Goal: Information Seeking & Learning: Find specific fact

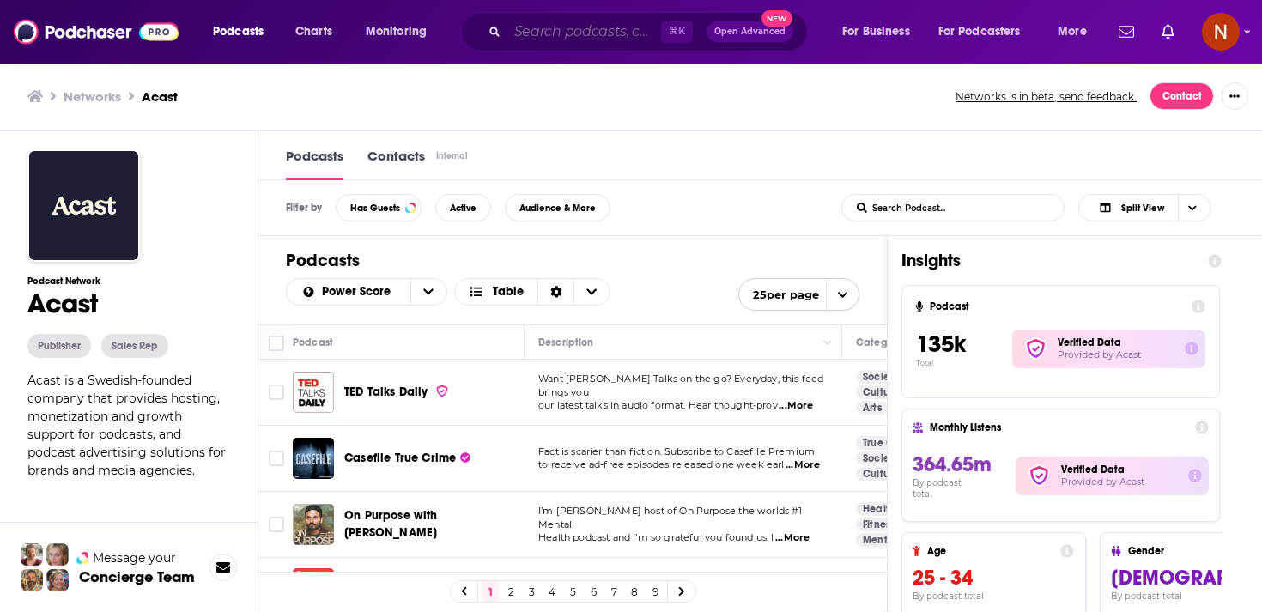
click at [564, 27] on input "Search podcasts, credits, & more..." at bounding box center [585, 31] width 154 height 27
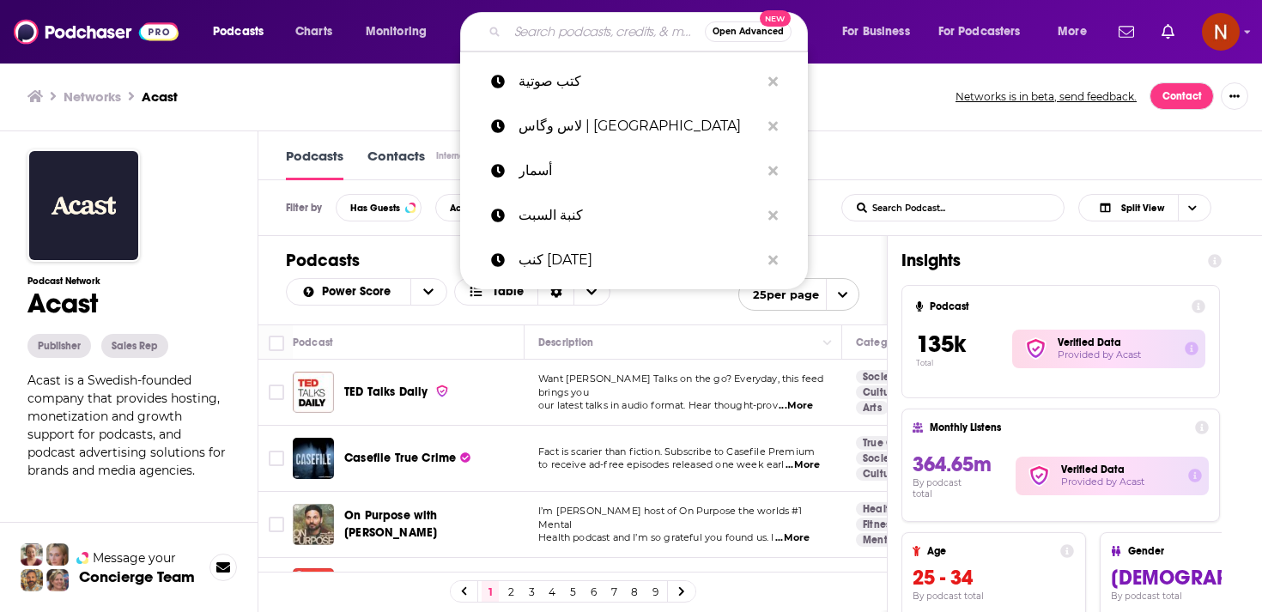
paste input "جناية"
type input "جناية"
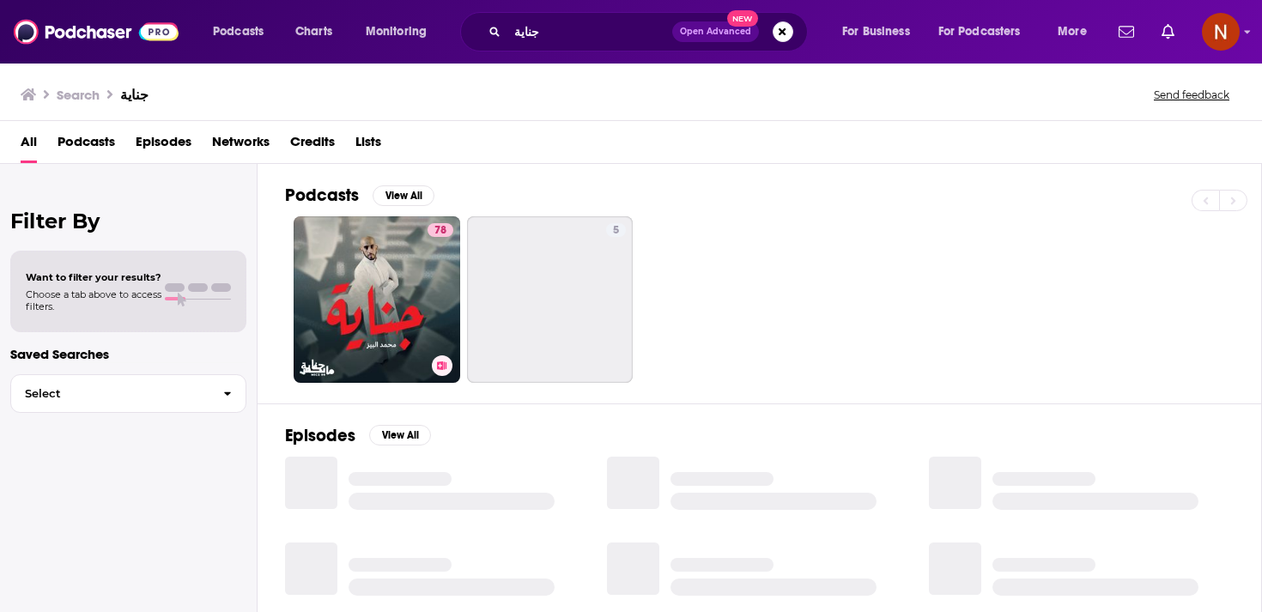
click at [376, 262] on link "78 جناية" at bounding box center [377, 299] width 167 height 167
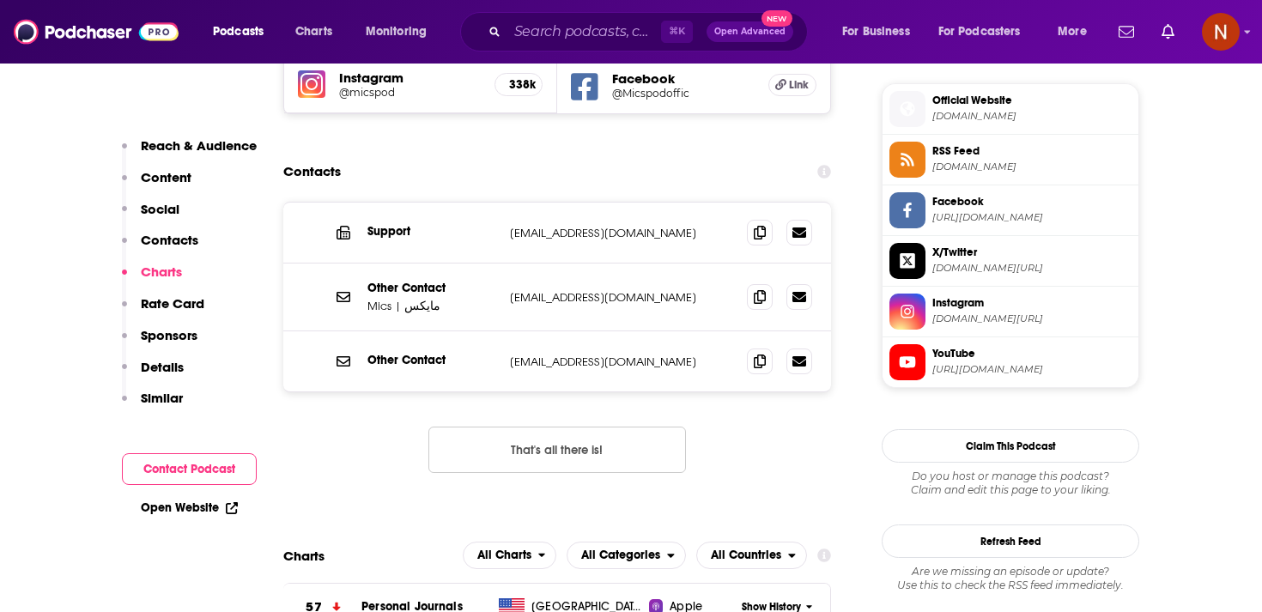
scroll to position [1431, 0]
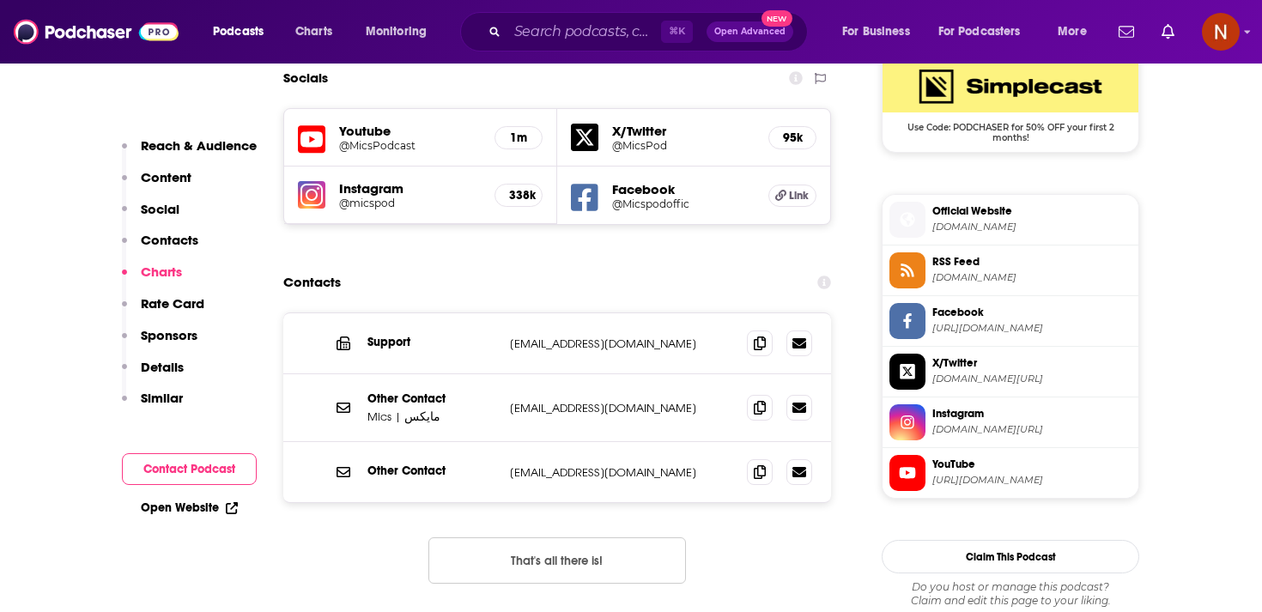
click at [977, 262] on span "RSS Feed" at bounding box center [1032, 261] width 199 height 15
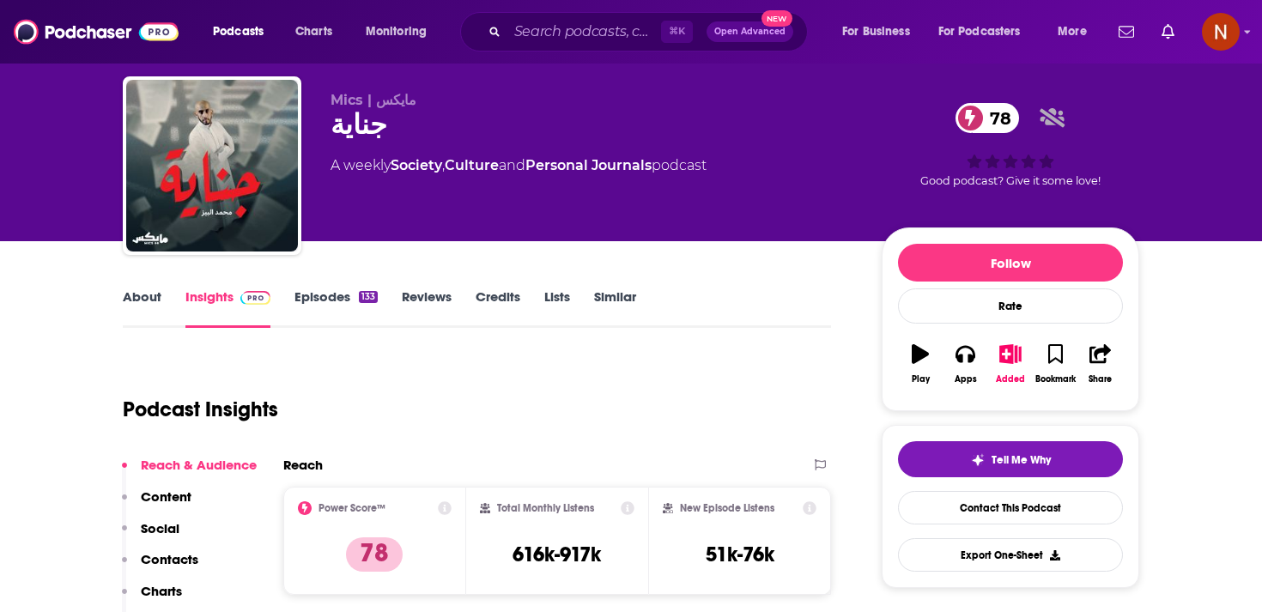
scroll to position [0, 0]
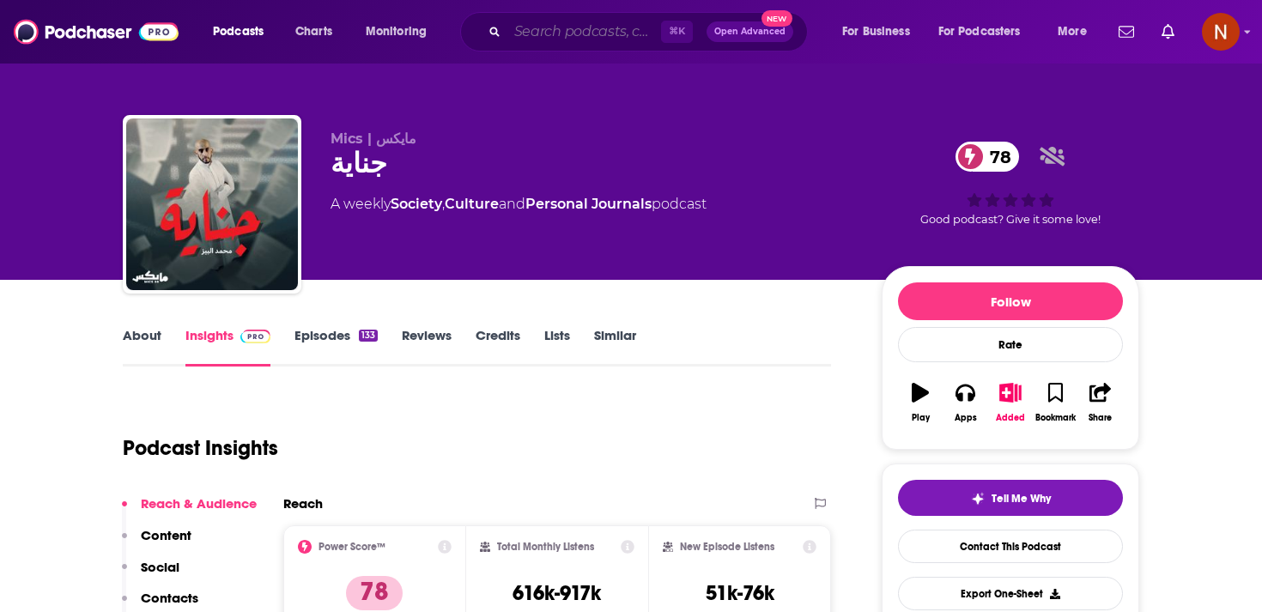
click at [560, 33] on input "Search podcasts, credits, & more..." at bounding box center [585, 31] width 154 height 27
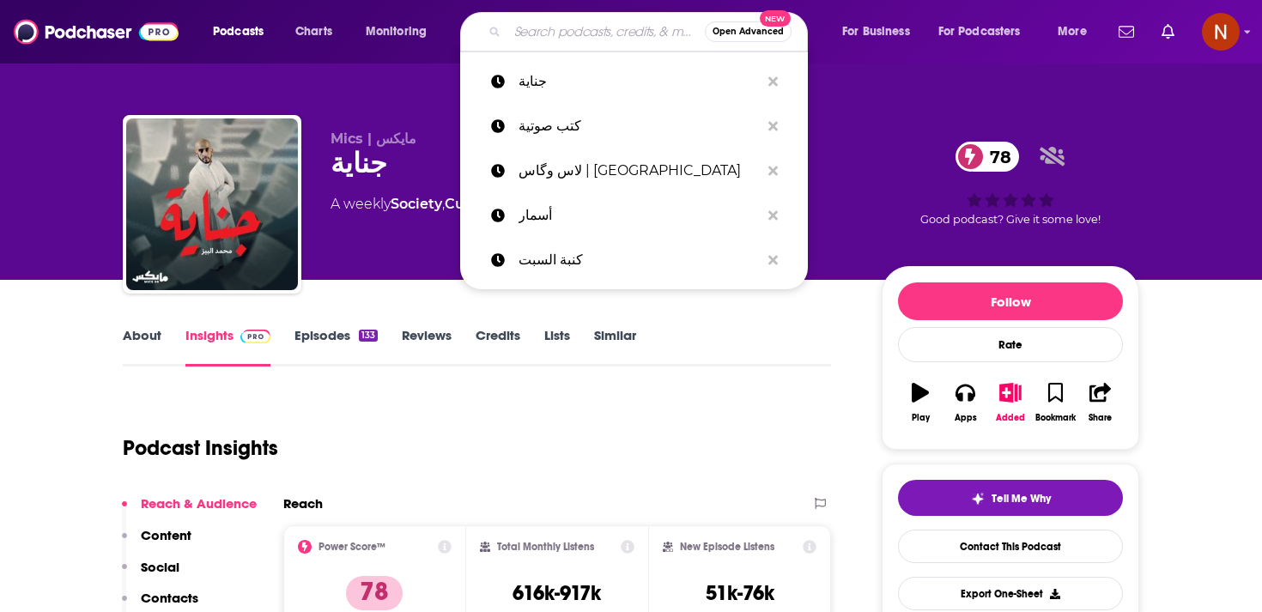
paste input "وجدان مع [PERSON_NAME]"
type input "وجدان مع [PERSON_NAME]"
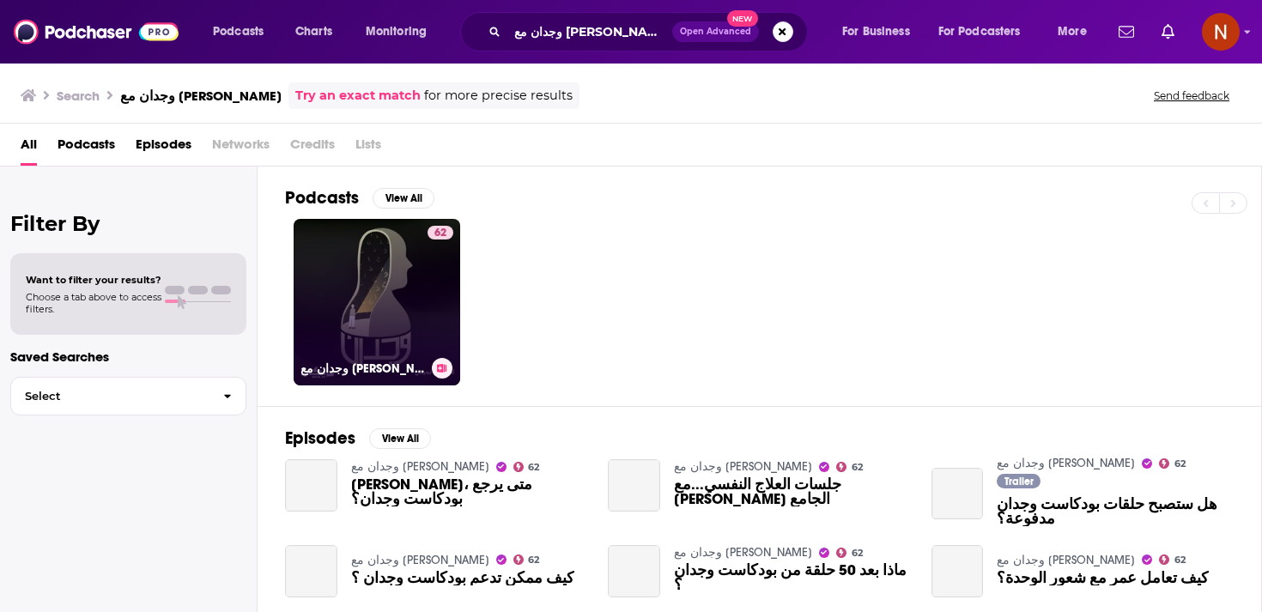
click at [367, 255] on link "62 وجدان مع [PERSON_NAME]" at bounding box center [377, 302] width 167 height 167
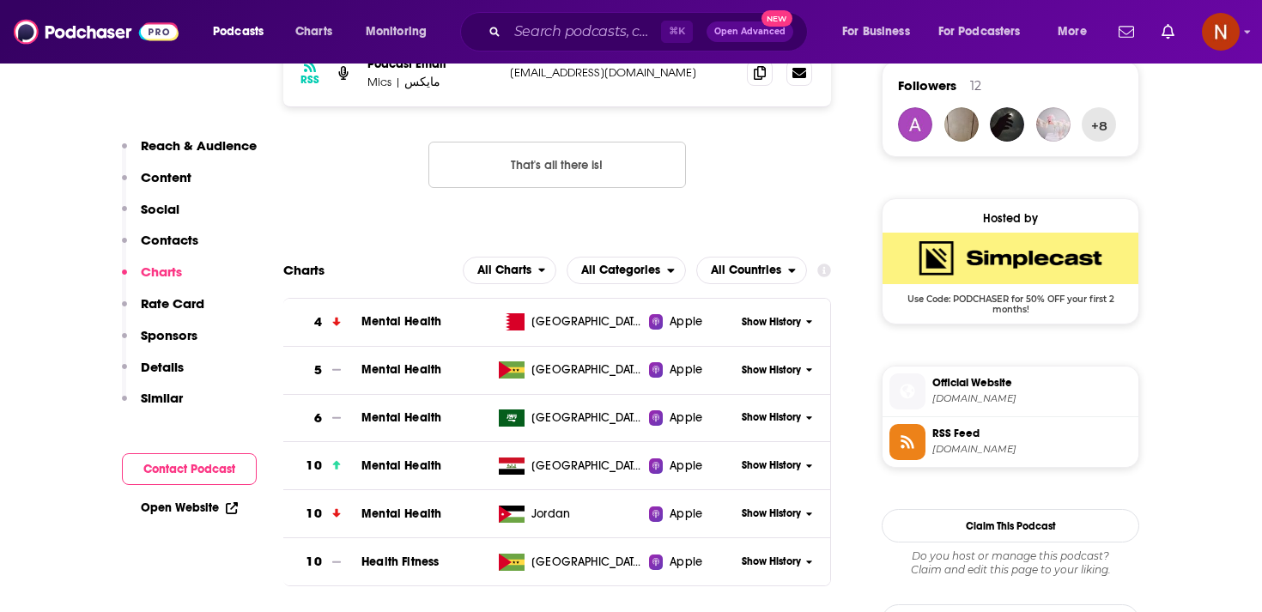
scroll to position [1459, 0]
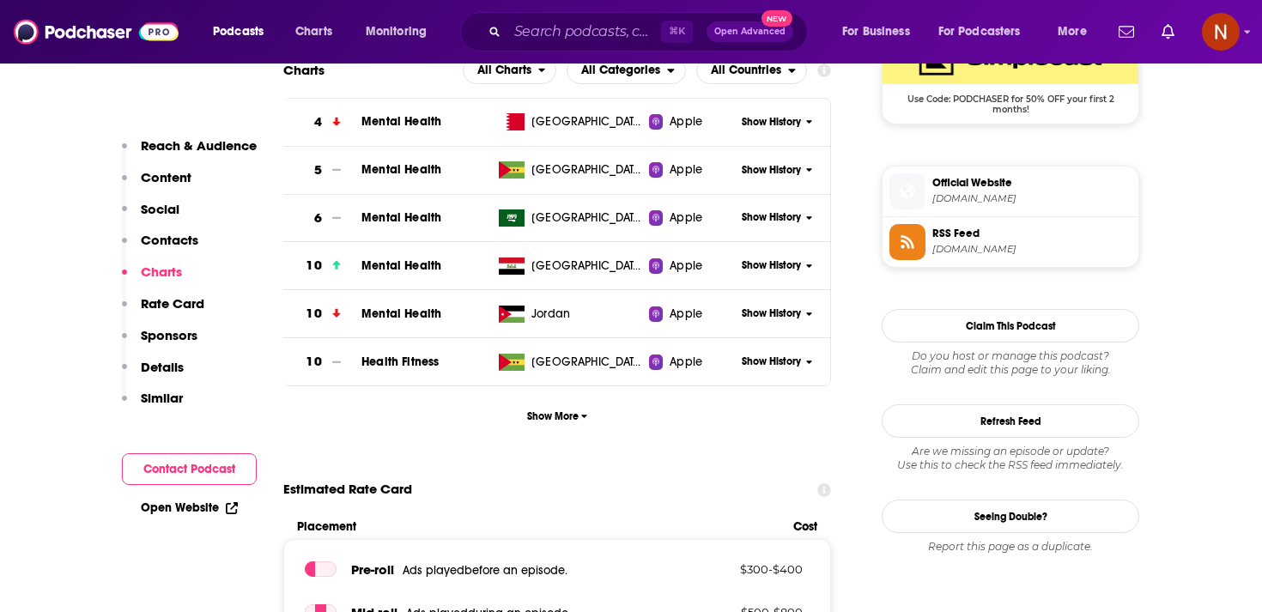
click at [1002, 255] on span "[DOMAIN_NAME]" at bounding box center [1032, 249] width 199 height 13
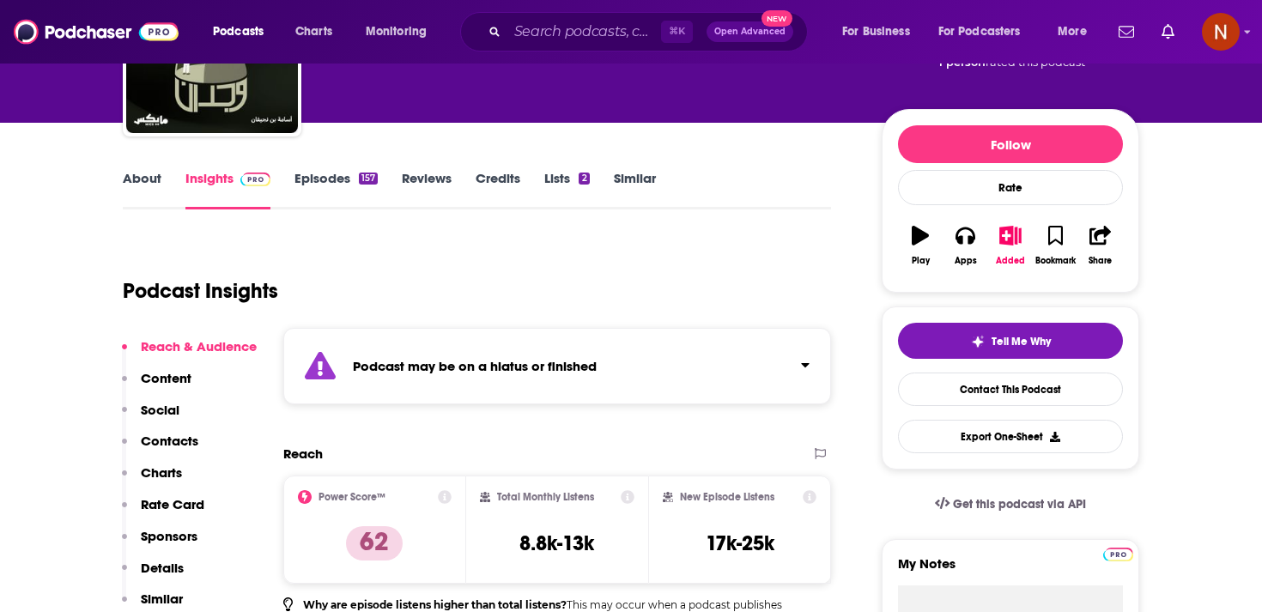
scroll to position [75, 0]
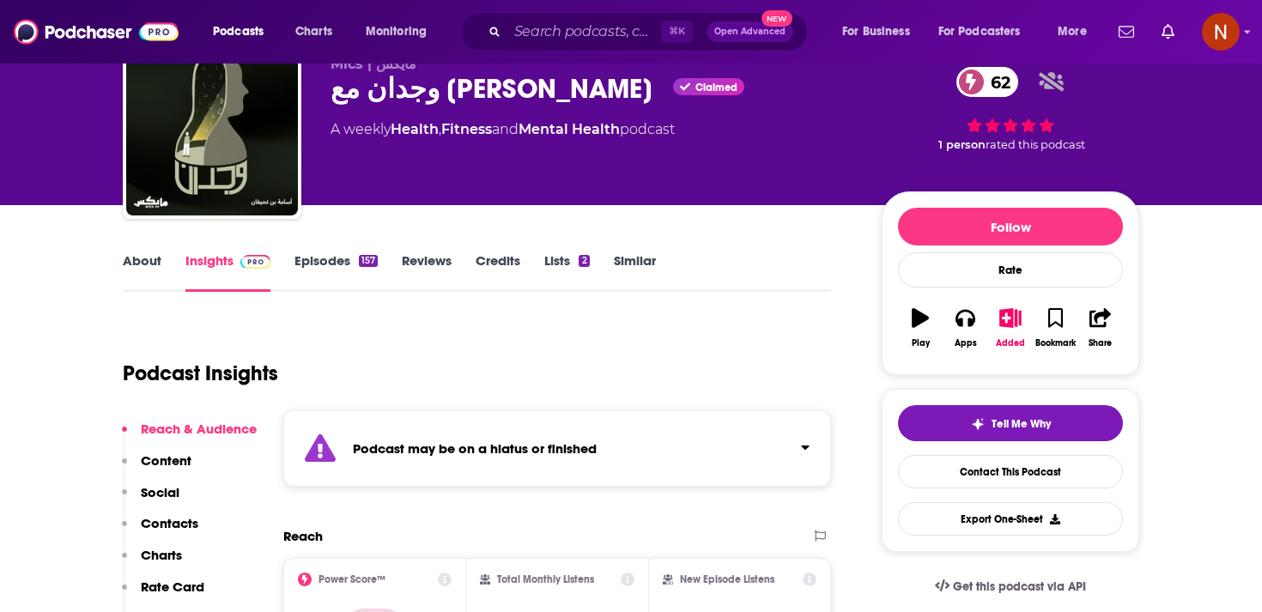
click at [560, 344] on div "Podcast Insights" at bounding box center [470, 363] width 695 height 88
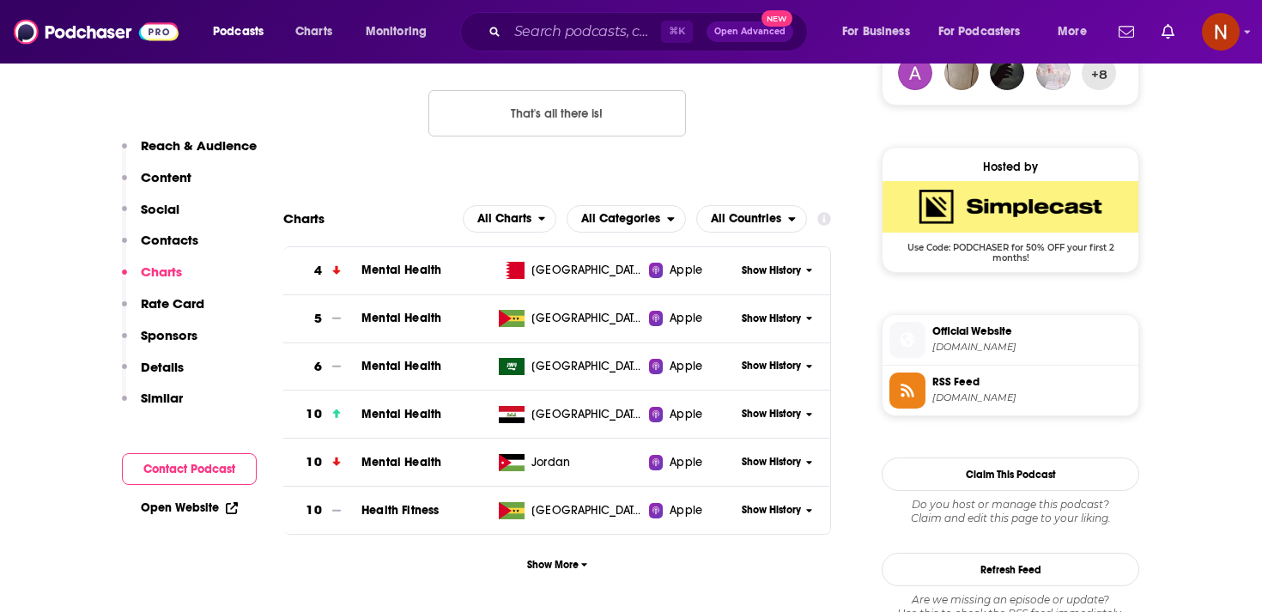
scroll to position [1466, 0]
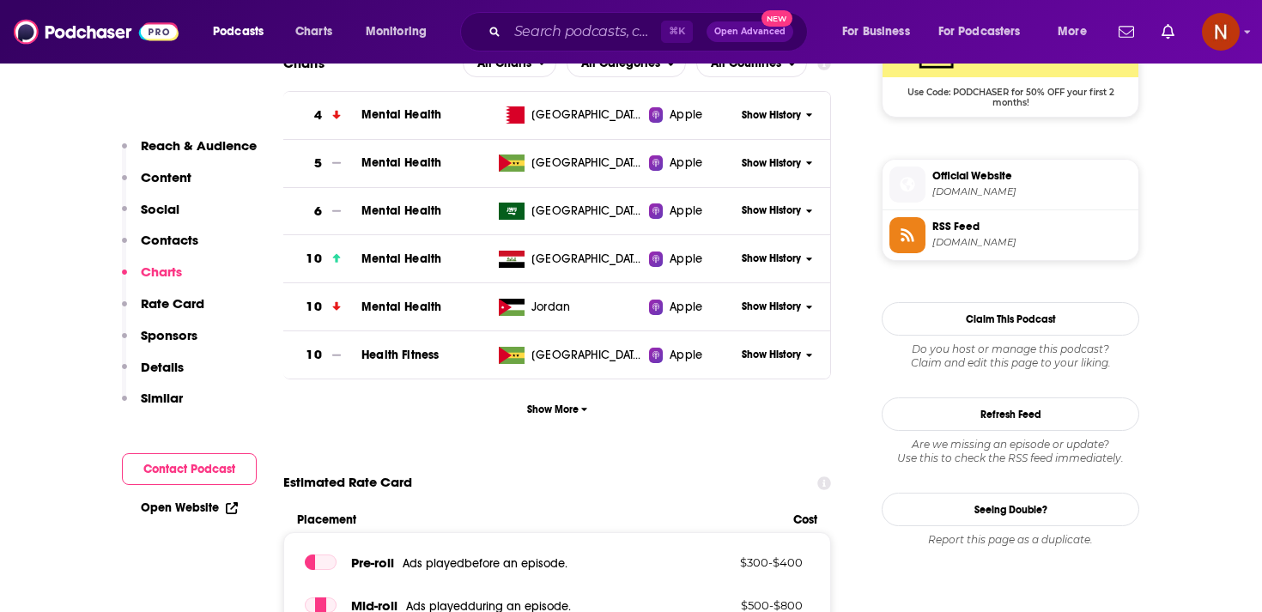
click at [976, 240] on span "[DOMAIN_NAME]" at bounding box center [1032, 242] width 199 height 13
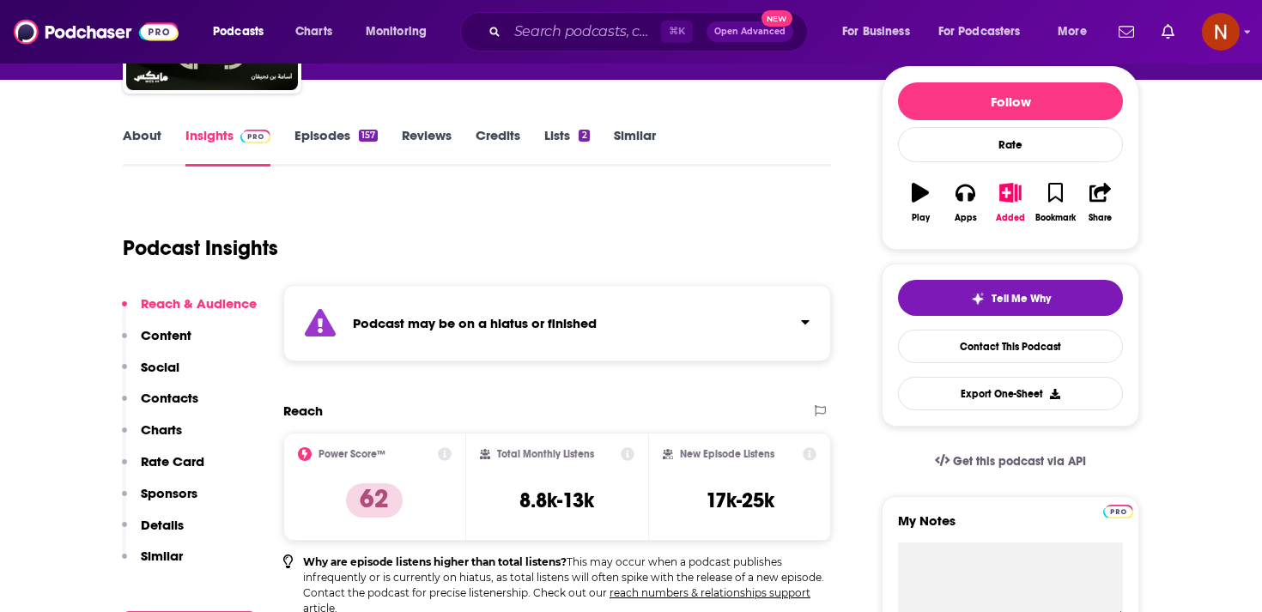
scroll to position [0, 0]
